Goal: Task Accomplishment & Management: Use online tool/utility

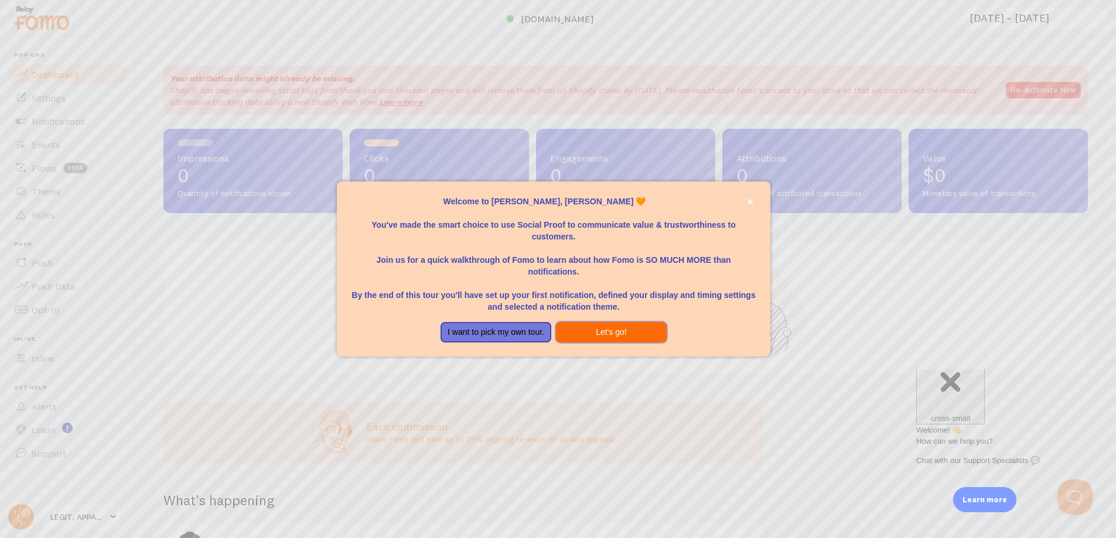
click at [607, 333] on button "Let's go!" at bounding box center [611, 332] width 111 height 21
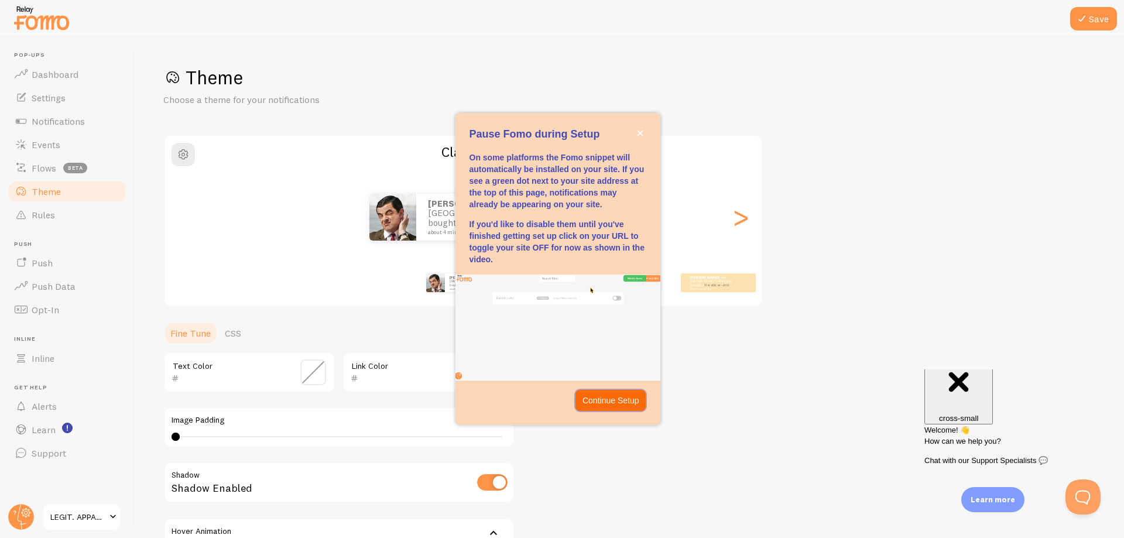
click at [620, 395] on p "Continue Setup" at bounding box center [611, 401] width 57 height 12
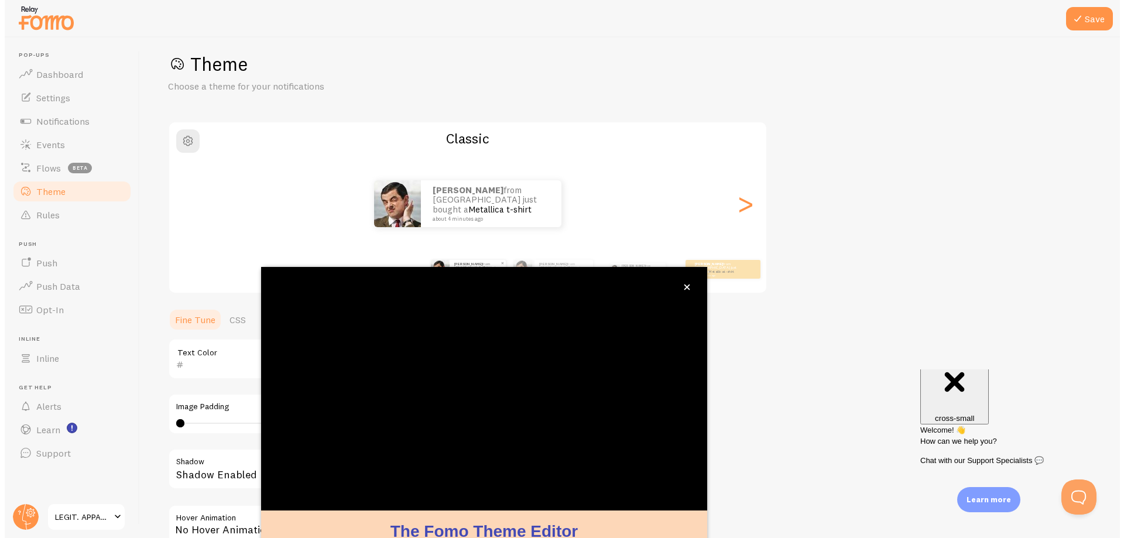
scroll to position [45, 0]
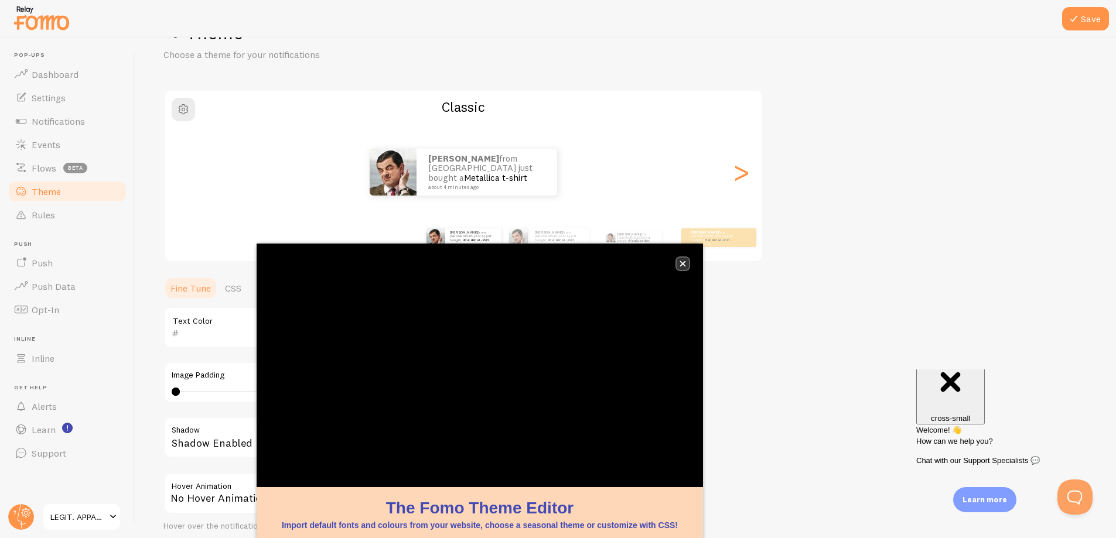
click at [682, 264] on icon "close," at bounding box center [683, 264] width 6 height 6
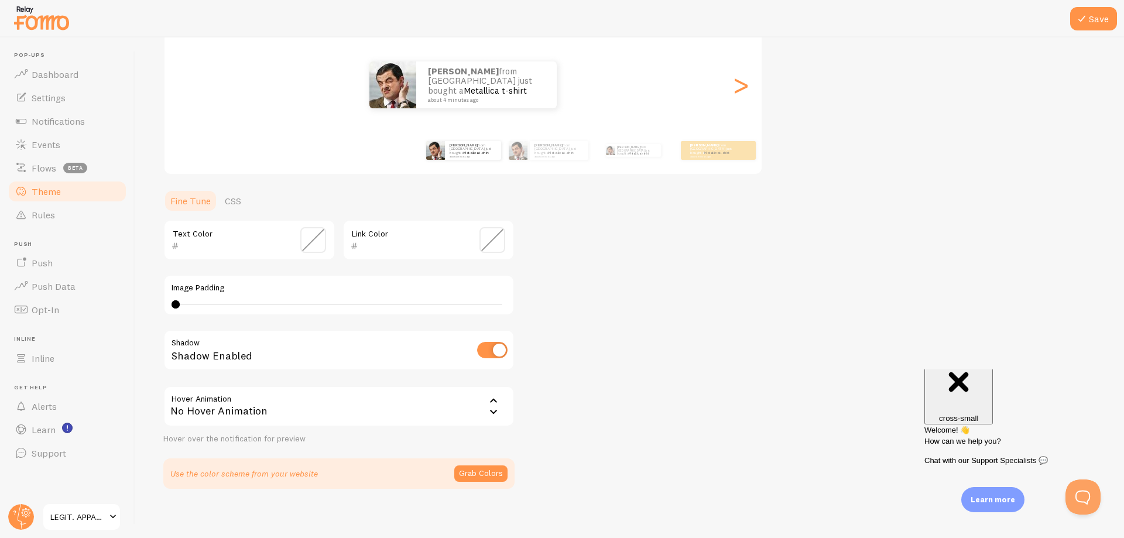
scroll to position [139, 0]
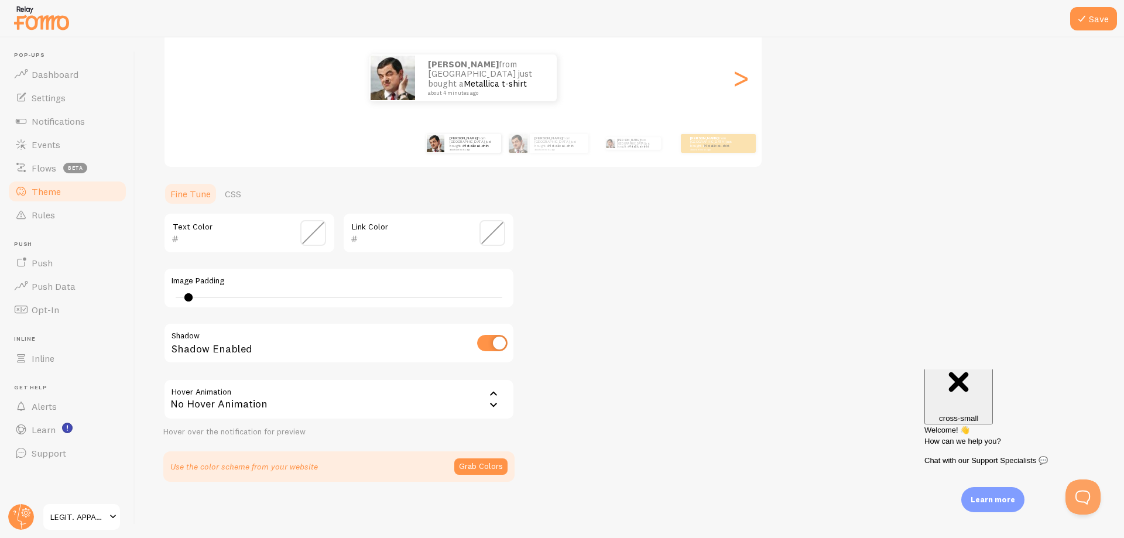
type input "1"
drag, startPoint x: 179, startPoint y: 296, endPoint x: 183, endPoint y: 304, distance: 8.6
click at [183, 304] on div "Image Padding 1" at bounding box center [338, 288] width 351 height 41
click at [305, 231] on span at bounding box center [313, 233] width 26 height 26
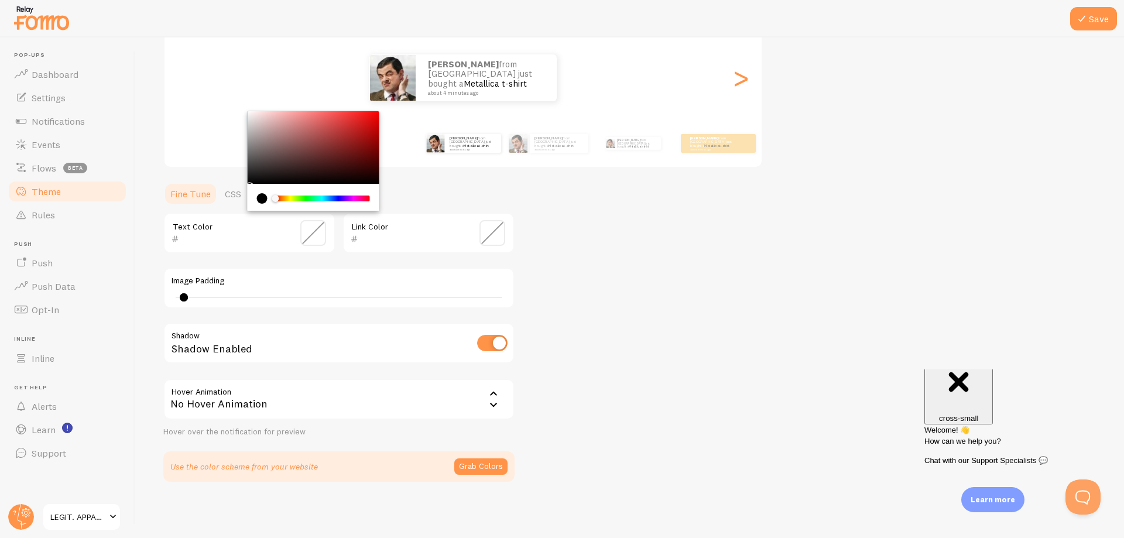
type input "000000"
drag, startPoint x: 275, startPoint y: 198, endPoint x: 261, endPoint y: 200, distance: 14.2
click at [261, 200] on div "Chrome color picker" at bounding box center [313, 198] width 113 height 11
click at [664, 224] on div "Theme Choose a theme for your notifications Classic Cody from Singapore just bo…" at bounding box center [629, 204] width 933 height 556
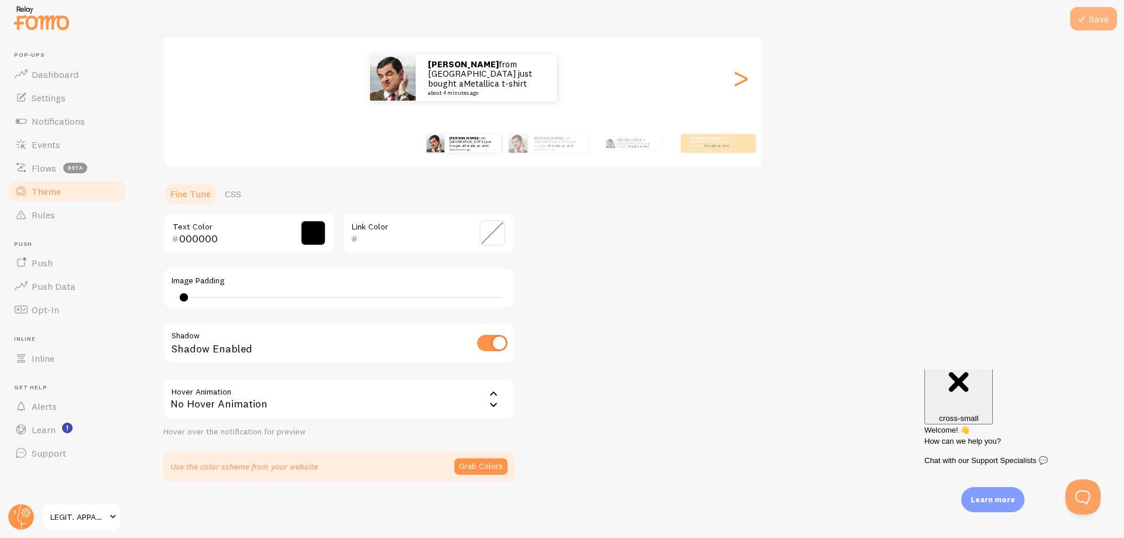
click at [1081, 21] on icon at bounding box center [1082, 19] width 14 height 14
click at [475, 466] on button "Grab Colors" at bounding box center [480, 467] width 53 height 16
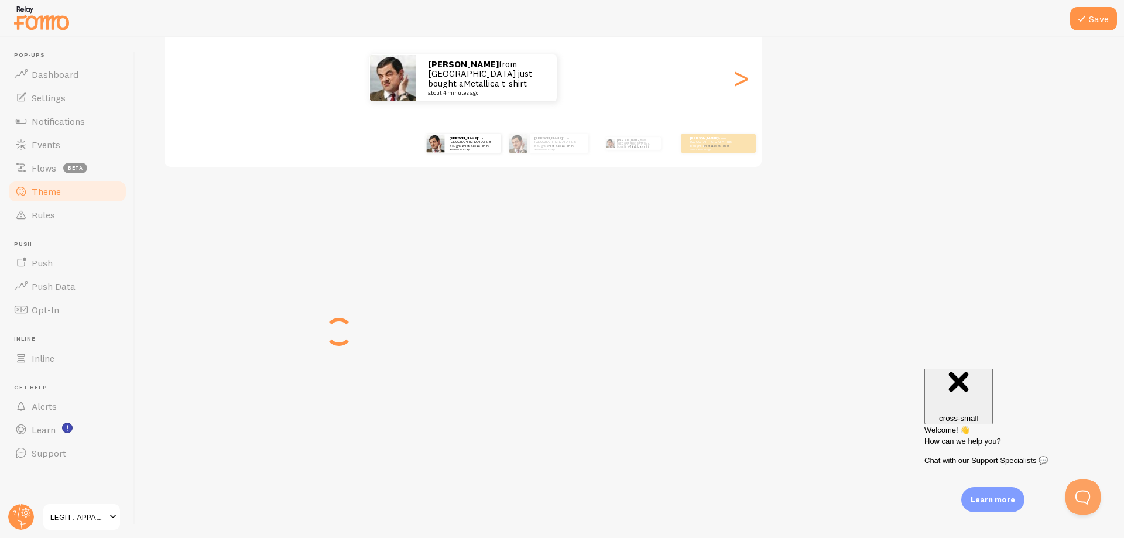
scroll to position [135, 0]
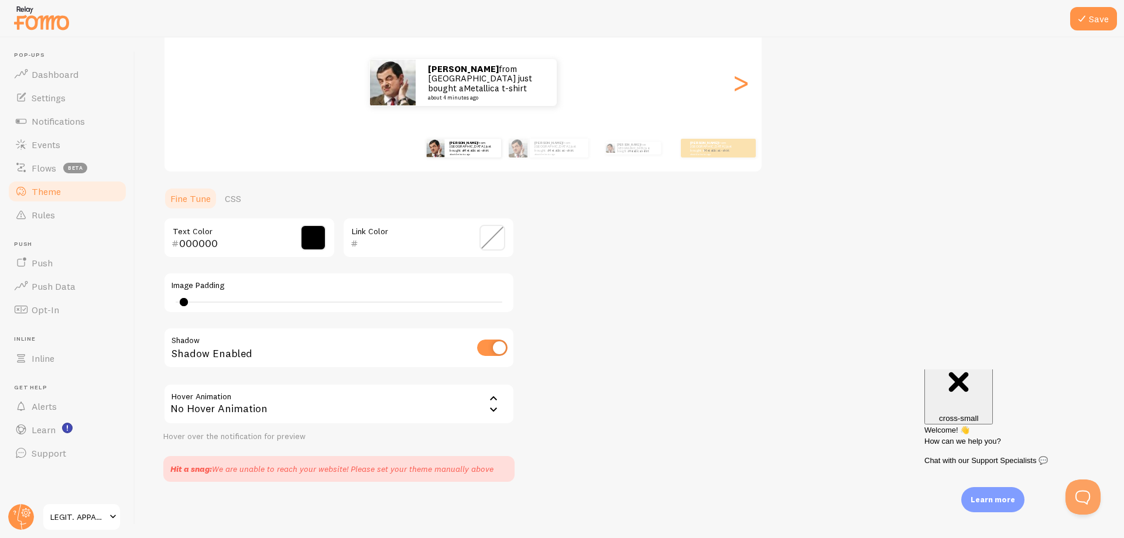
click at [484, 348] on input "checkbox" at bounding box center [492, 348] width 30 height 16
checkbox input "true"
click at [815, 213] on div "Theme Choose a theme for your notifications Classic Cody from Singapore just bo…" at bounding box center [629, 206] width 933 height 551
click at [1093, 14] on button "Save" at bounding box center [1094, 18] width 47 height 23
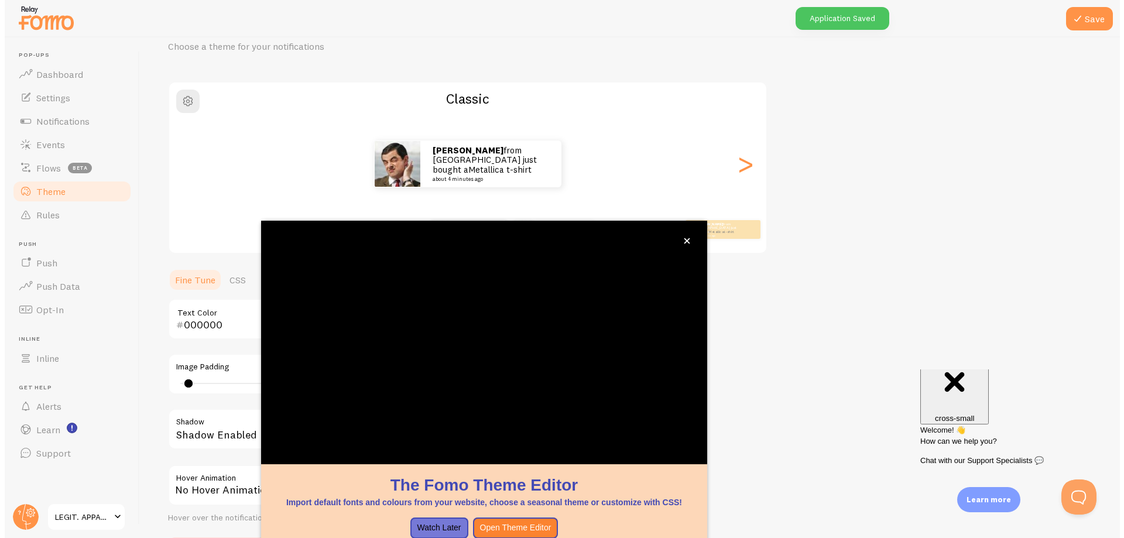
scroll to position [45, 0]
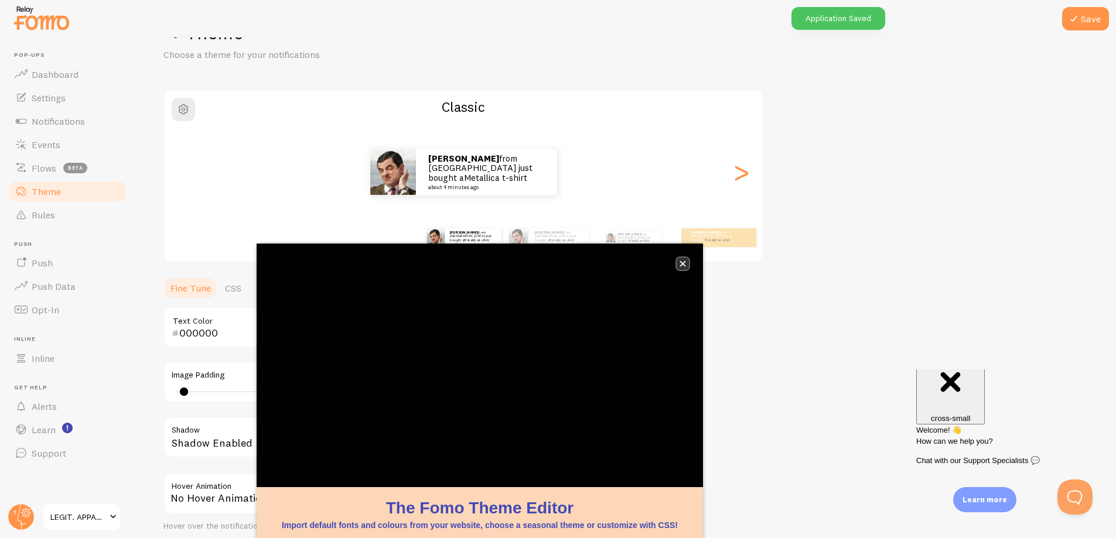
click at [682, 264] on icon "close," at bounding box center [683, 264] width 6 height 6
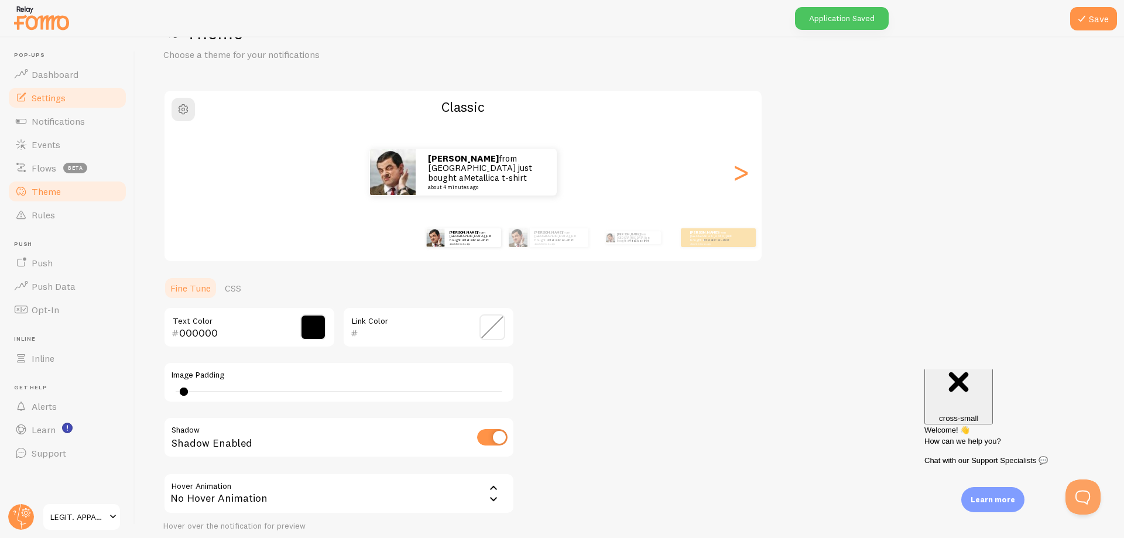
click at [69, 81] on link "Dashboard" at bounding box center [67, 74] width 121 height 23
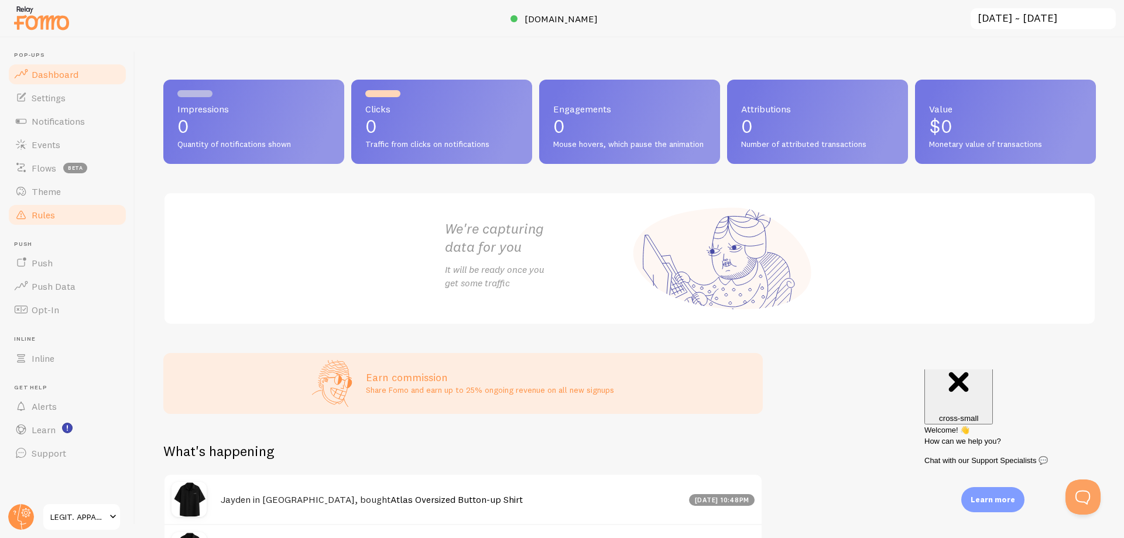
click at [65, 216] on link "Rules" at bounding box center [67, 214] width 121 height 23
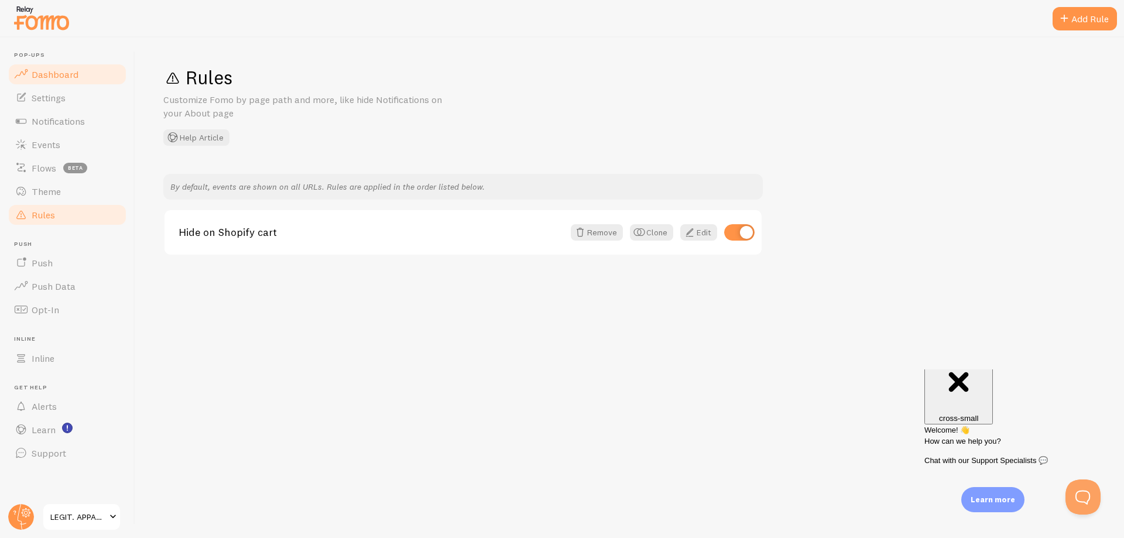
click at [55, 85] on link "Dashboard" at bounding box center [67, 74] width 121 height 23
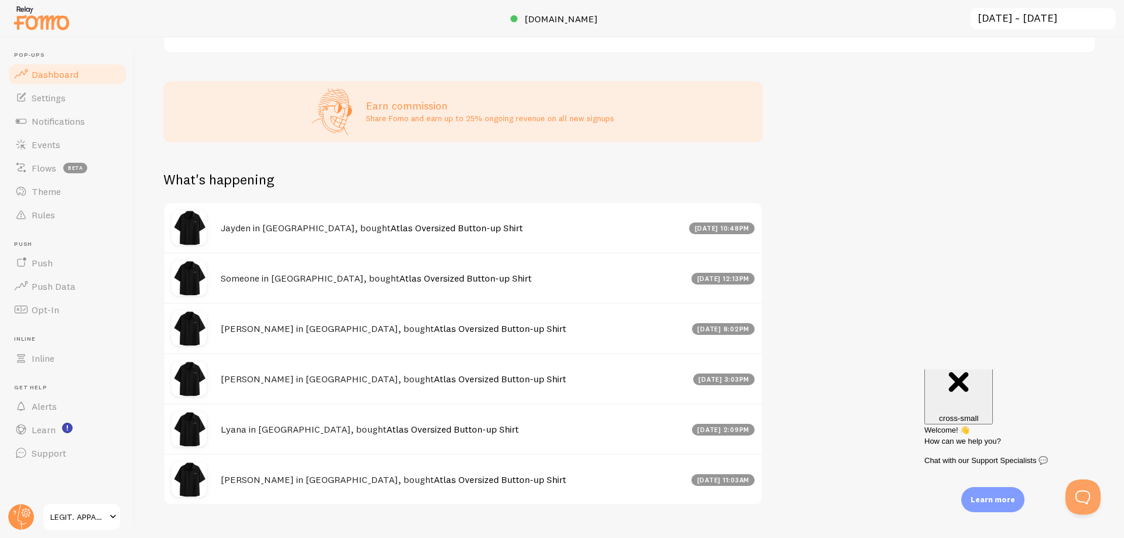
scroll to position [293, 0]
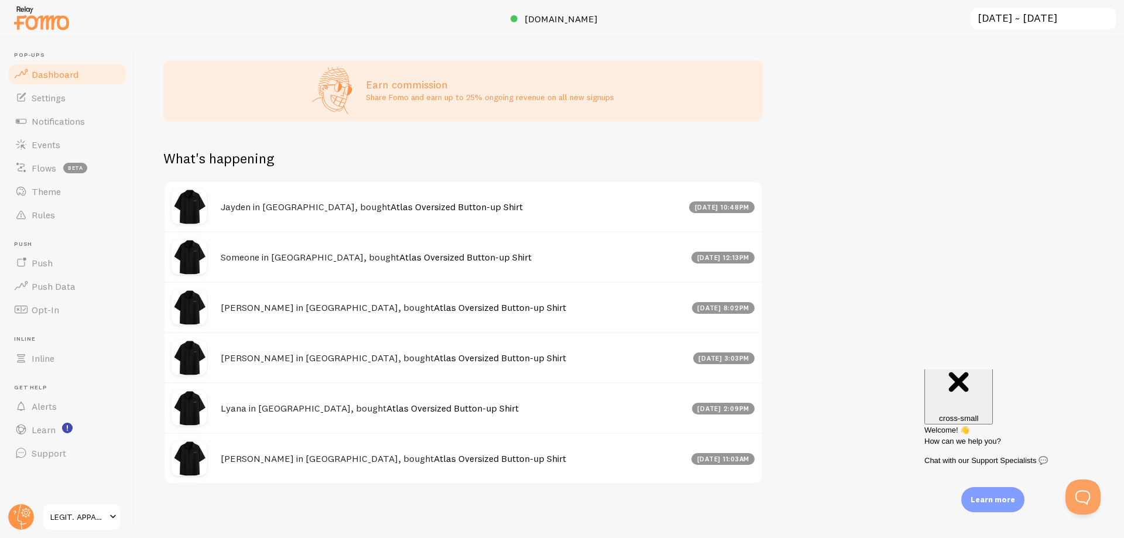
click at [408, 213] on link "Atlas Oversized Button-up Shirt" at bounding box center [457, 207] width 132 height 12
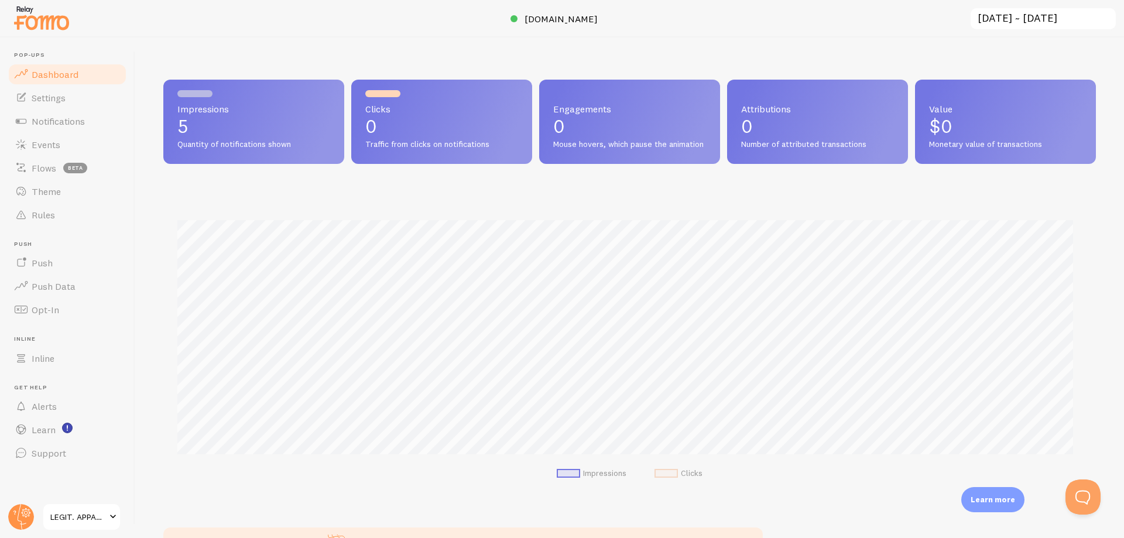
scroll to position [307, 924]
click at [70, 114] on link "Notifications" at bounding box center [67, 121] width 121 height 23
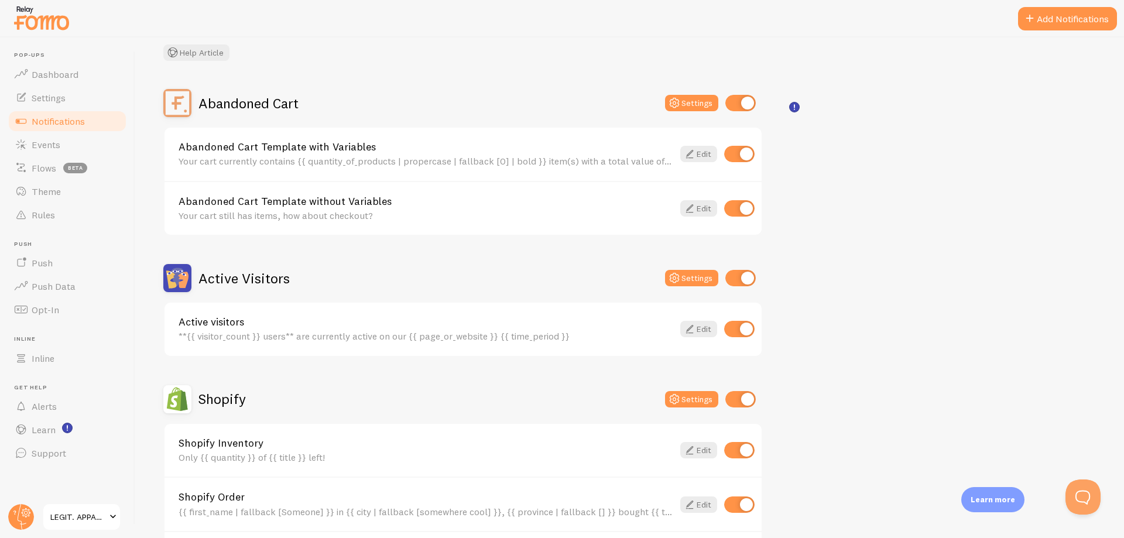
scroll to position [117, 0]
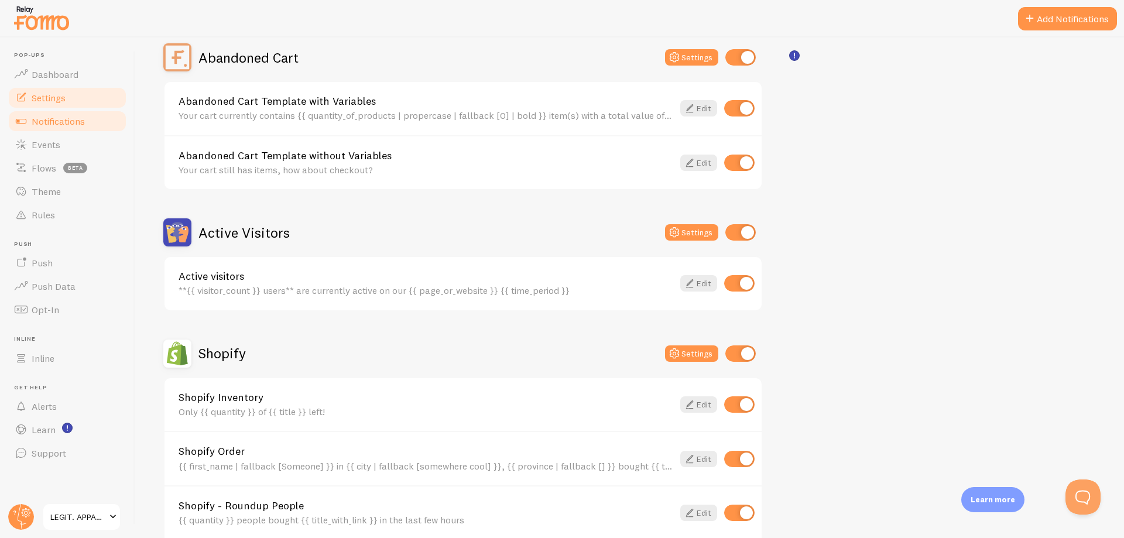
click at [75, 105] on link "Settings" at bounding box center [67, 97] width 121 height 23
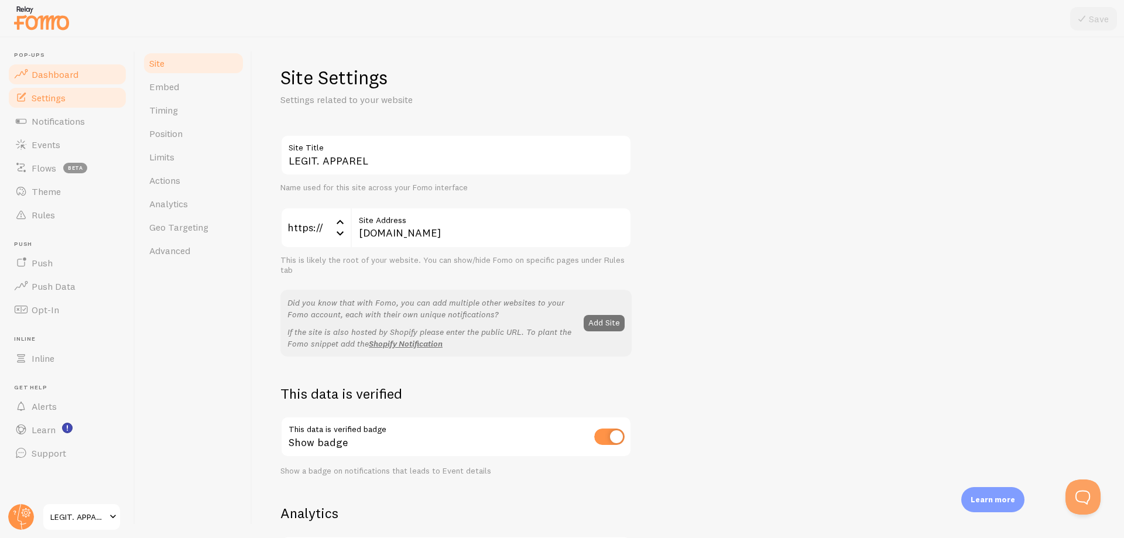
click at [73, 81] on link "Dashboard" at bounding box center [67, 74] width 121 height 23
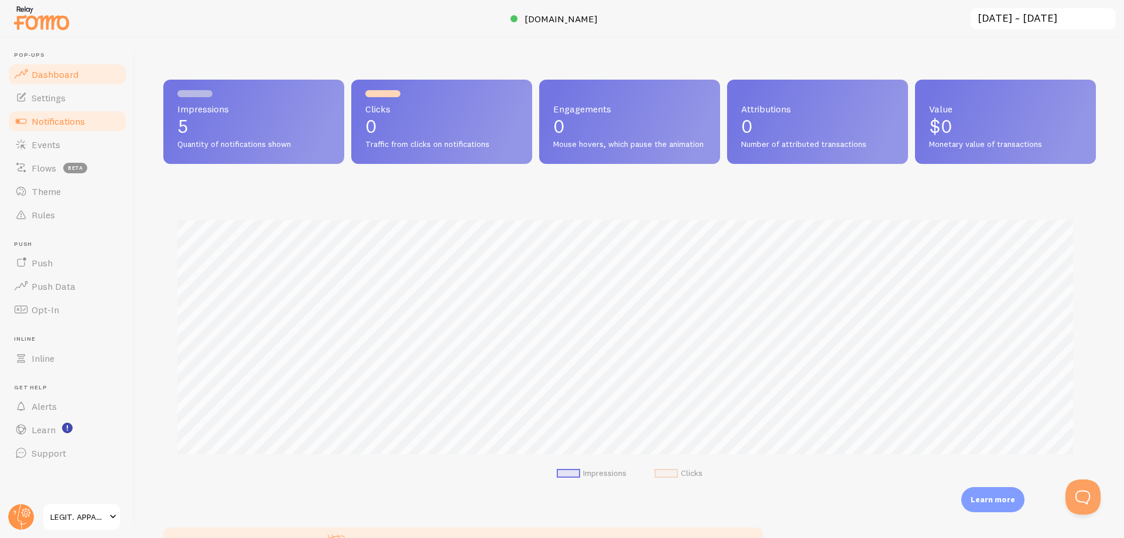
scroll to position [307, 924]
click at [68, 258] on link "Push" at bounding box center [67, 262] width 121 height 23
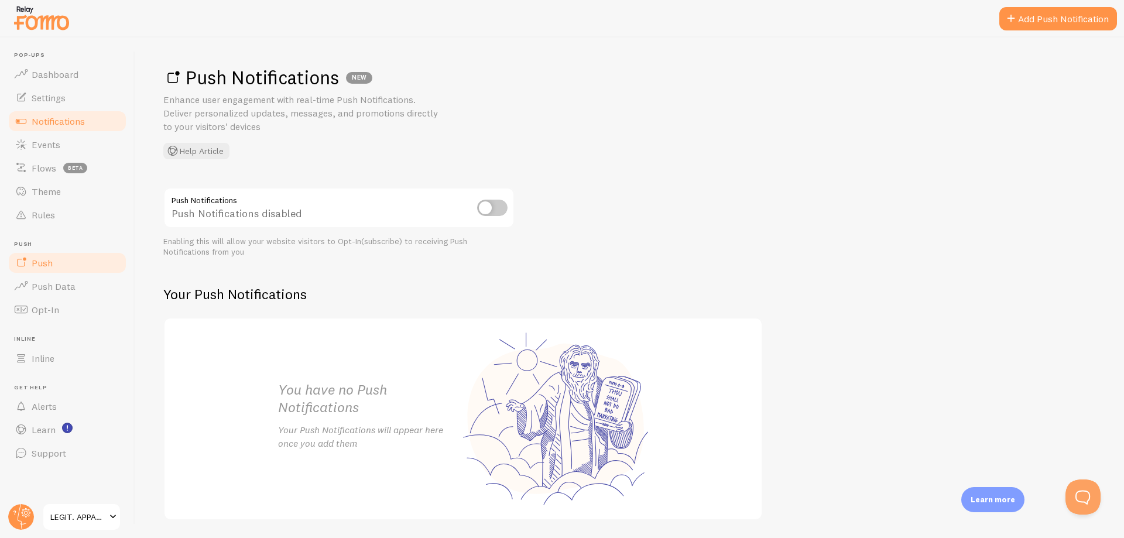
click at [75, 121] on span "Notifications" at bounding box center [58, 121] width 53 height 12
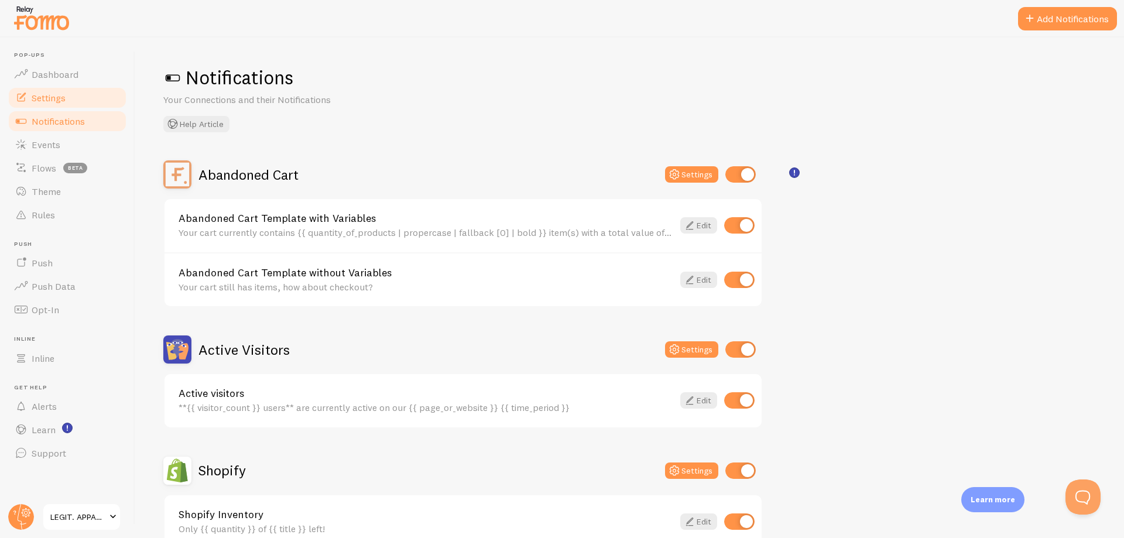
click at [71, 105] on link "Settings" at bounding box center [67, 97] width 121 height 23
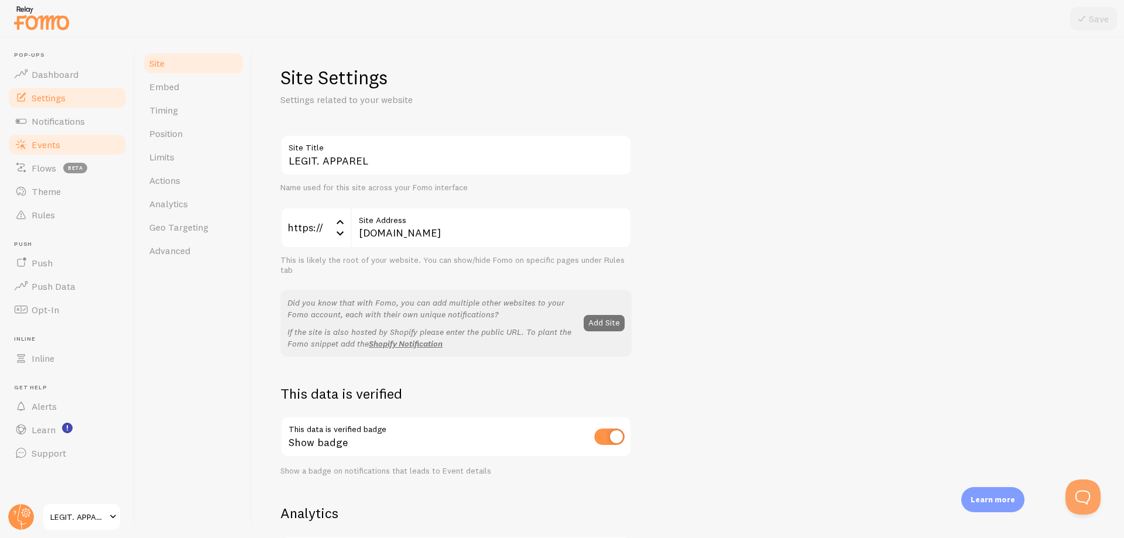
click at [59, 153] on link "Events" at bounding box center [67, 144] width 121 height 23
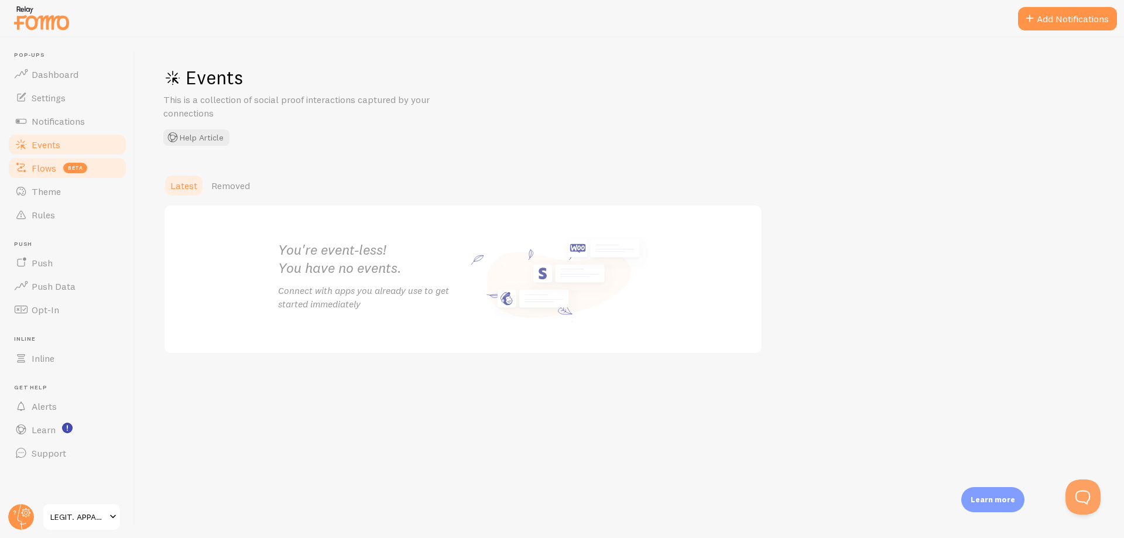
click at [55, 167] on span "Flows" at bounding box center [44, 168] width 25 height 12
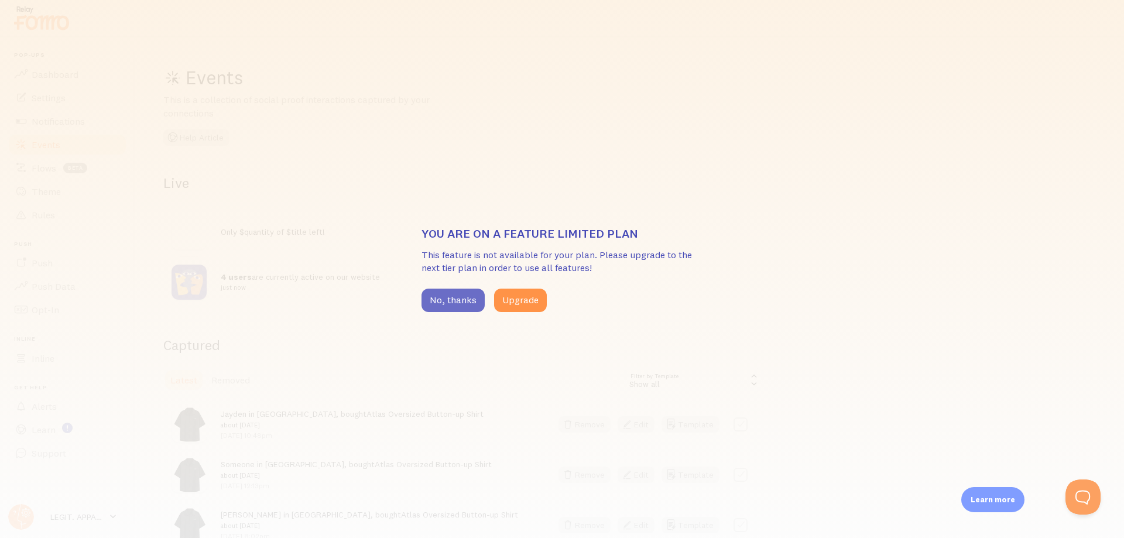
click at [464, 299] on button "No, thanks" at bounding box center [453, 300] width 63 height 23
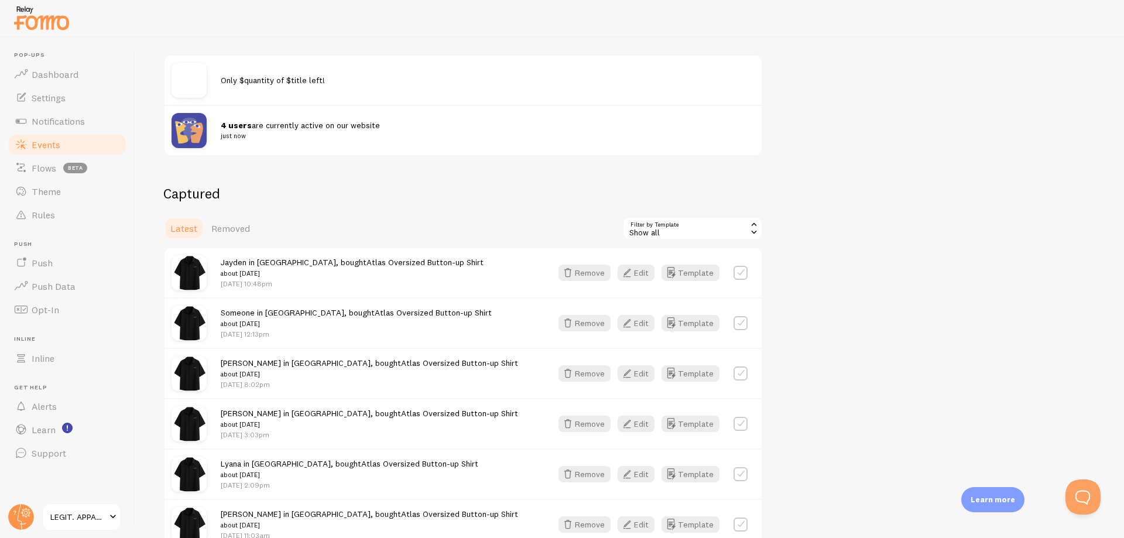
scroll to position [176, 0]
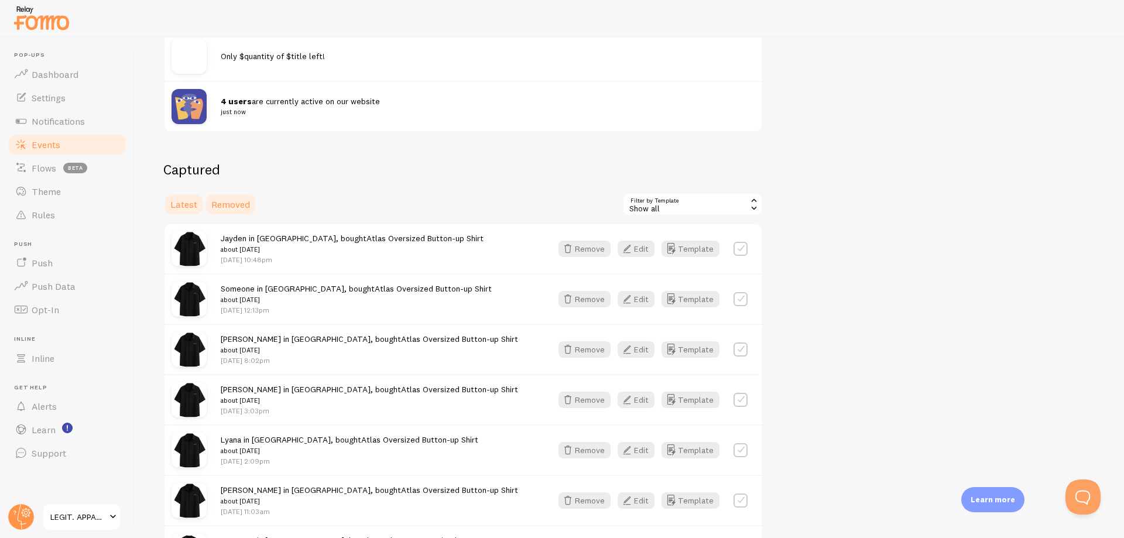
click at [240, 203] on span "Removed" at bounding box center [230, 205] width 39 height 12
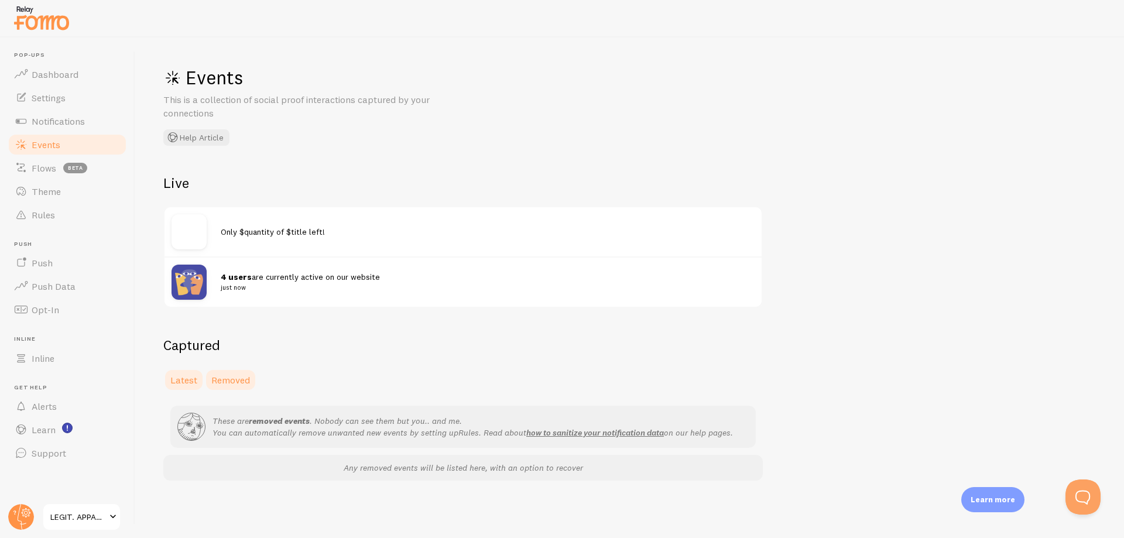
click at [196, 378] on span "Latest" at bounding box center [183, 380] width 27 height 12
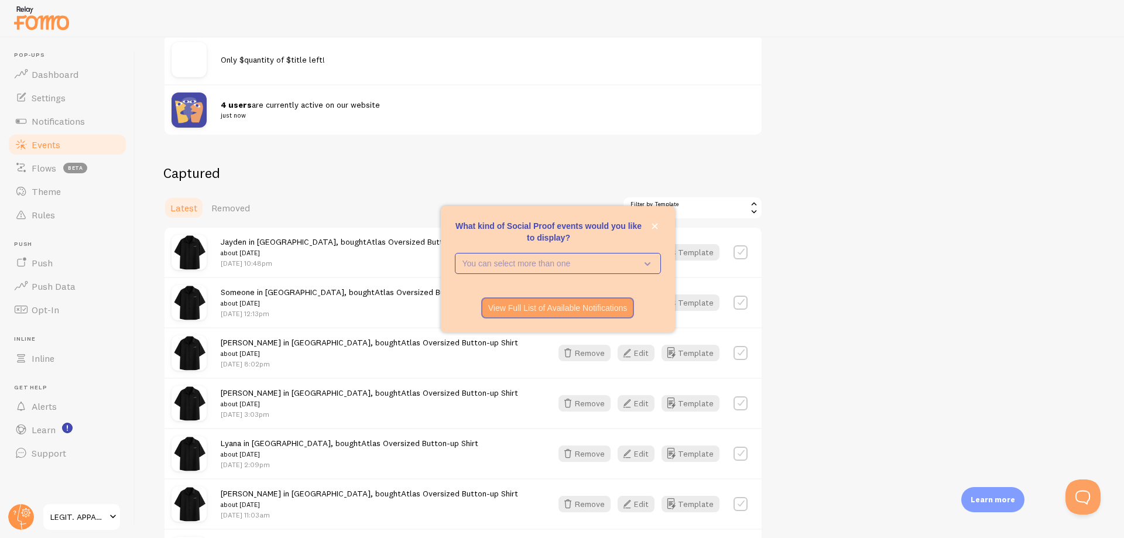
scroll to position [234, 0]
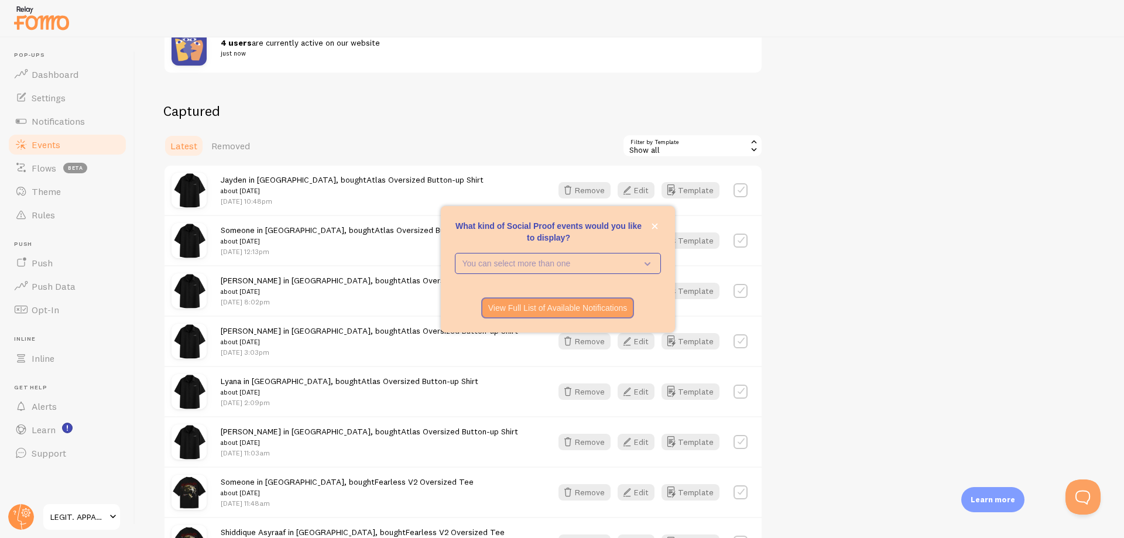
click at [662, 228] on div "What kind of Social Proof events would you like to display? You can select more…" at bounding box center [558, 269] width 234 height 126
click at [660, 228] on button "close," at bounding box center [655, 226] width 12 height 12
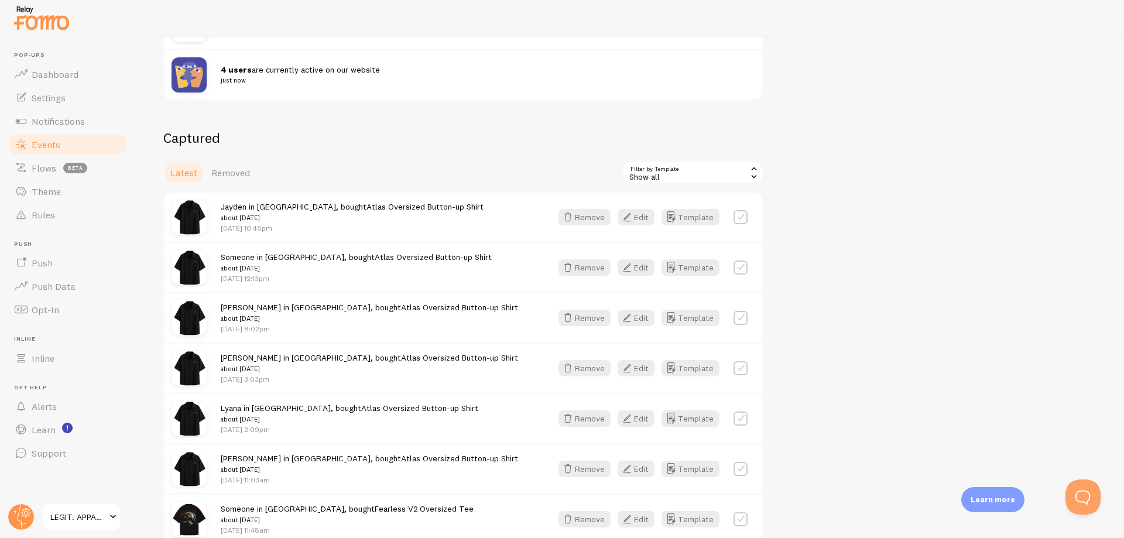
scroll to position [0, 0]
